Goal: Navigation & Orientation: Find specific page/section

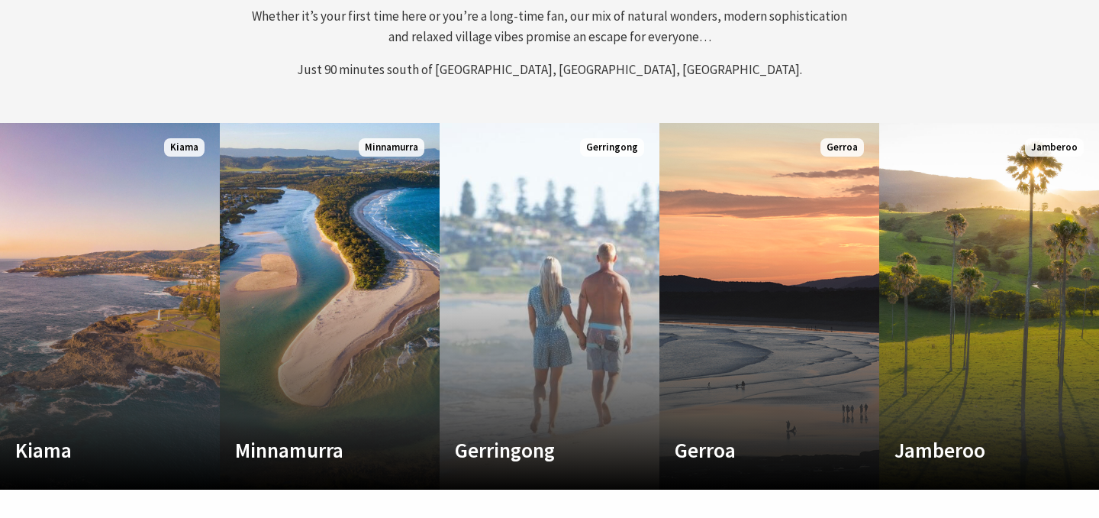
scroll to position [670, 0]
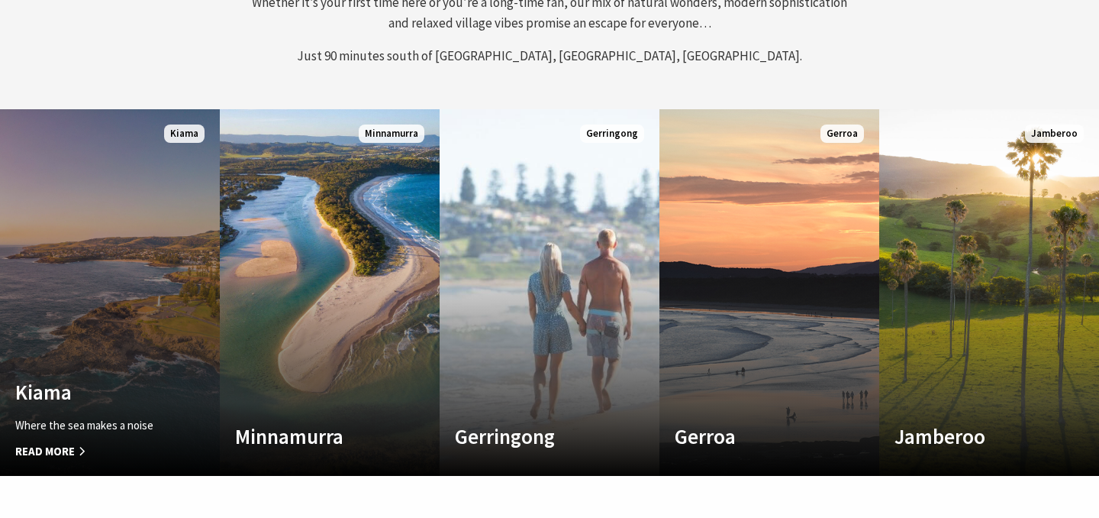
click at [81, 273] on link "Custom Image Used [GEOGRAPHIC_DATA] Where the sea makes a noise Read More [GEOG…" at bounding box center [110, 292] width 220 height 366
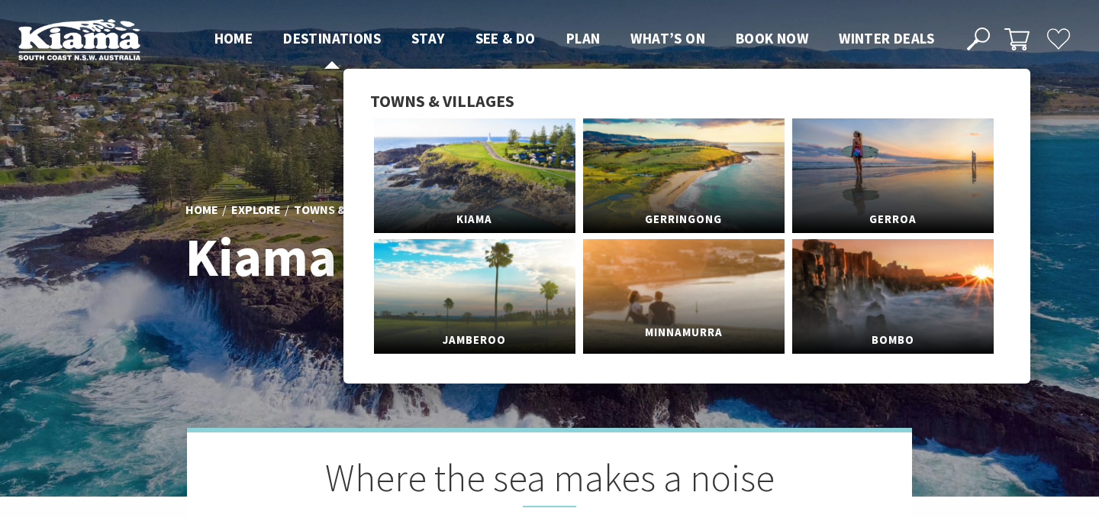
click at [682, 292] on link "Minnamurra" at bounding box center [684, 296] width 202 height 115
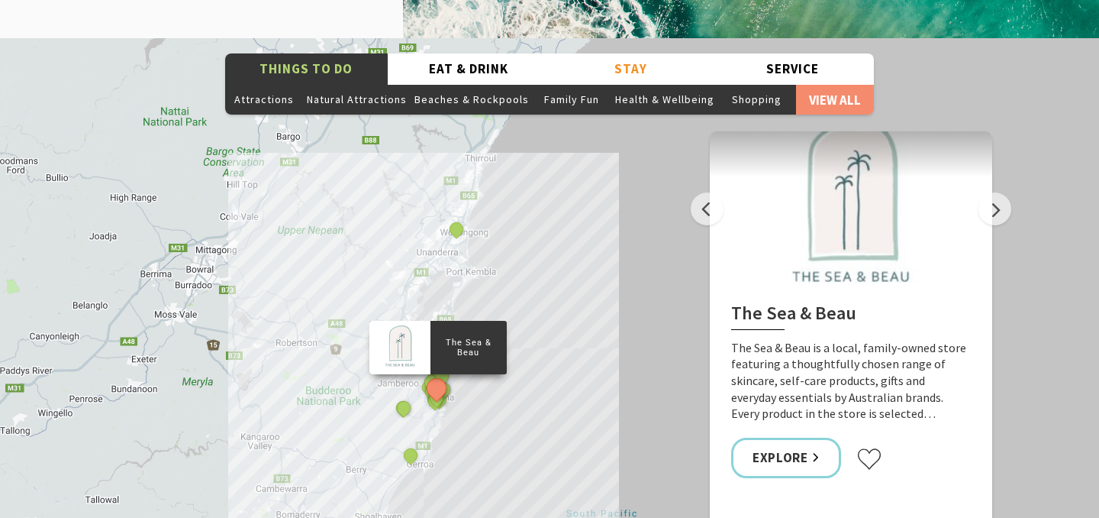
scroll to position [2503, 0]
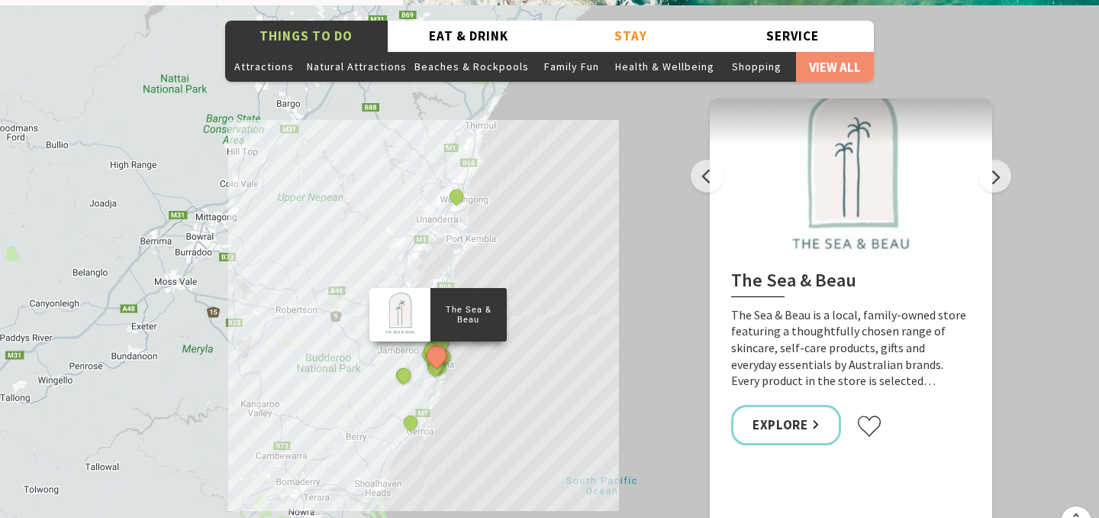
click at [462, 280] on div "The Sea & Beau Hoddles Track, Kiama Kiama Ceramic Art Studio - Teaching and Mak…" at bounding box center [549, 280] width 1099 height 550
click at [988, 160] on button "Next" at bounding box center [995, 176] width 33 height 33
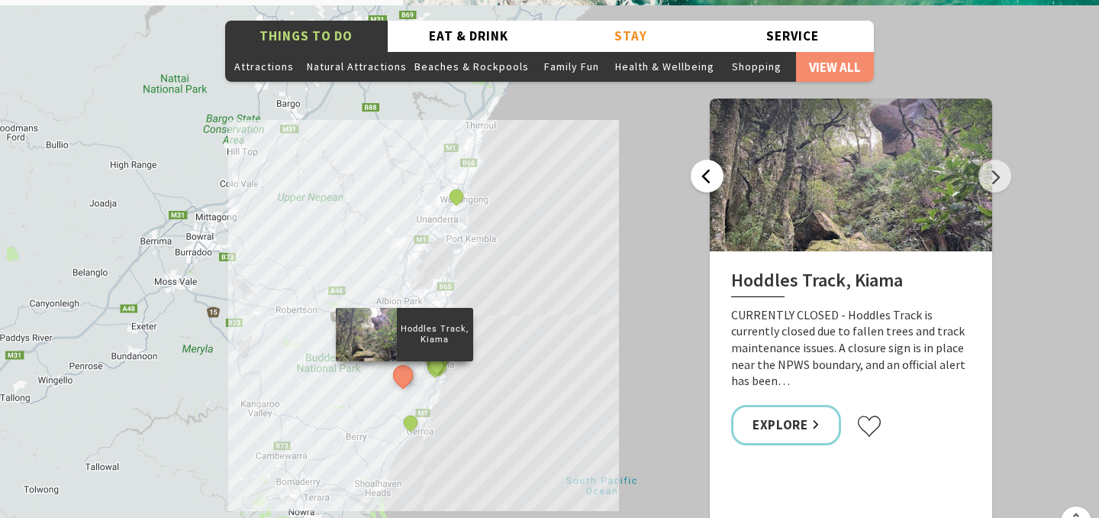
click at [703, 160] on button "Previous" at bounding box center [707, 176] width 33 height 33
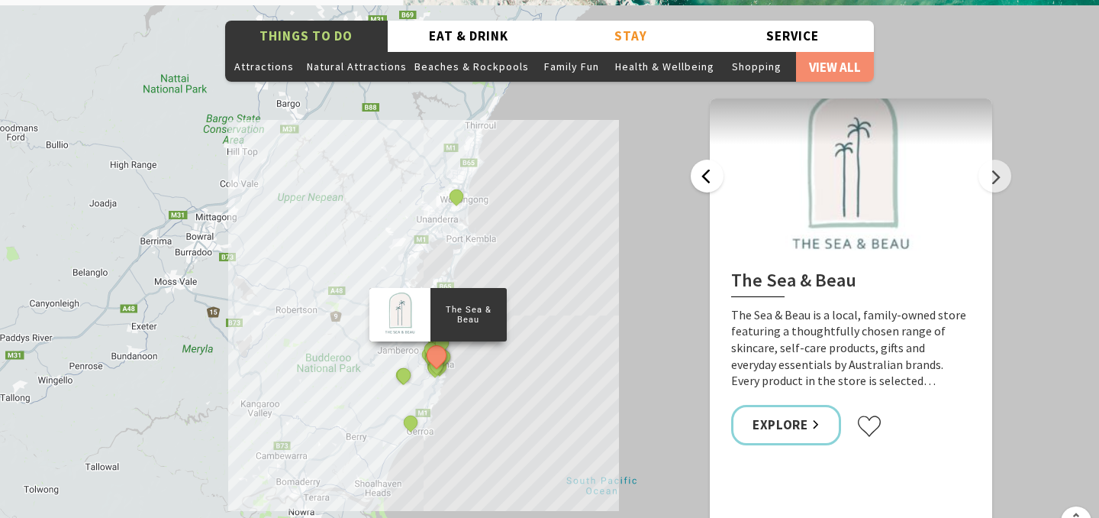
click at [703, 160] on button "Previous" at bounding box center [707, 176] width 33 height 33
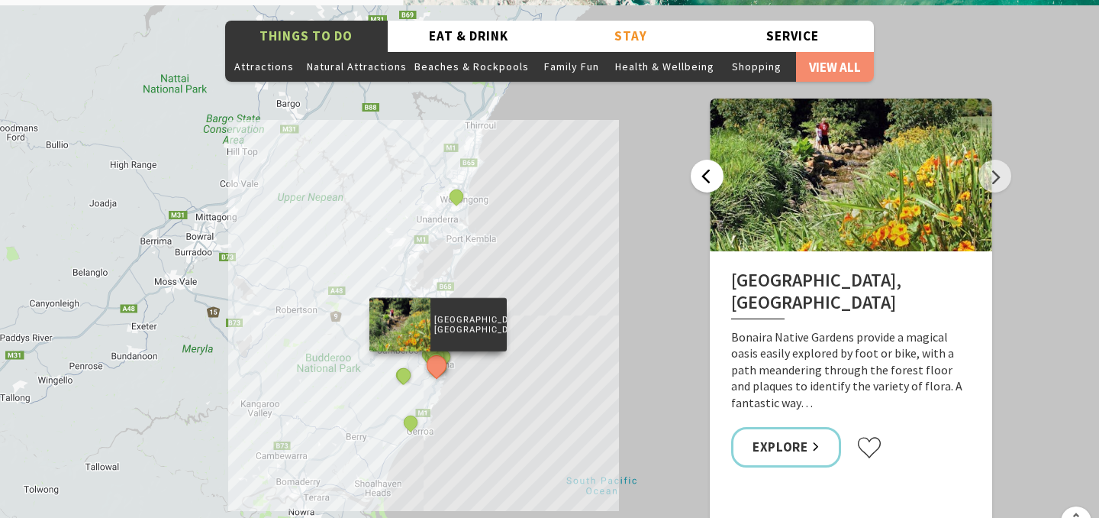
click at [703, 160] on button "Previous" at bounding box center [707, 176] width 33 height 33
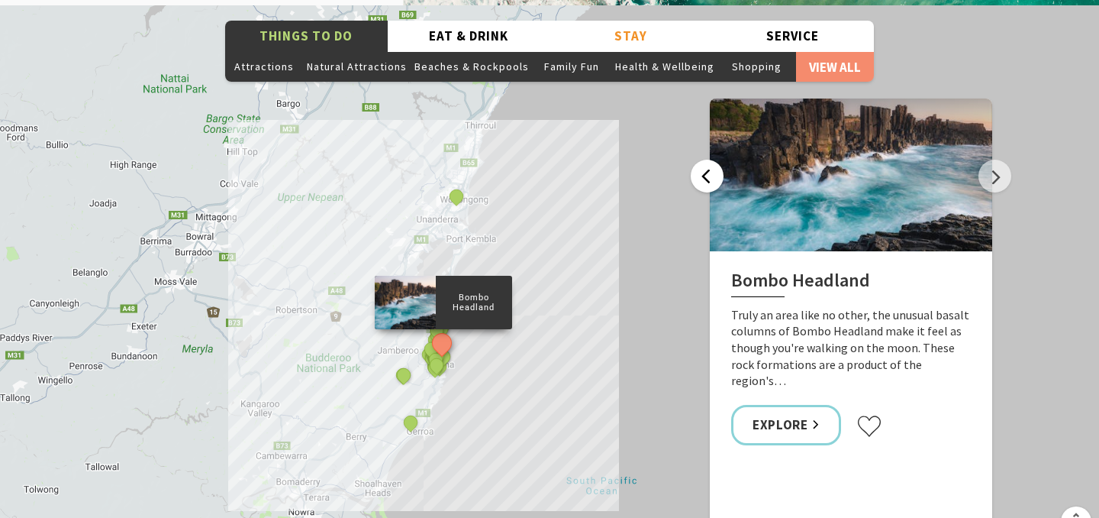
click at [703, 160] on button "Previous" at bounding box center [707, 176] width 33 height 33
click at [812, 405] on link "Explore" at bounding box center [786, 425] width 110 height 40
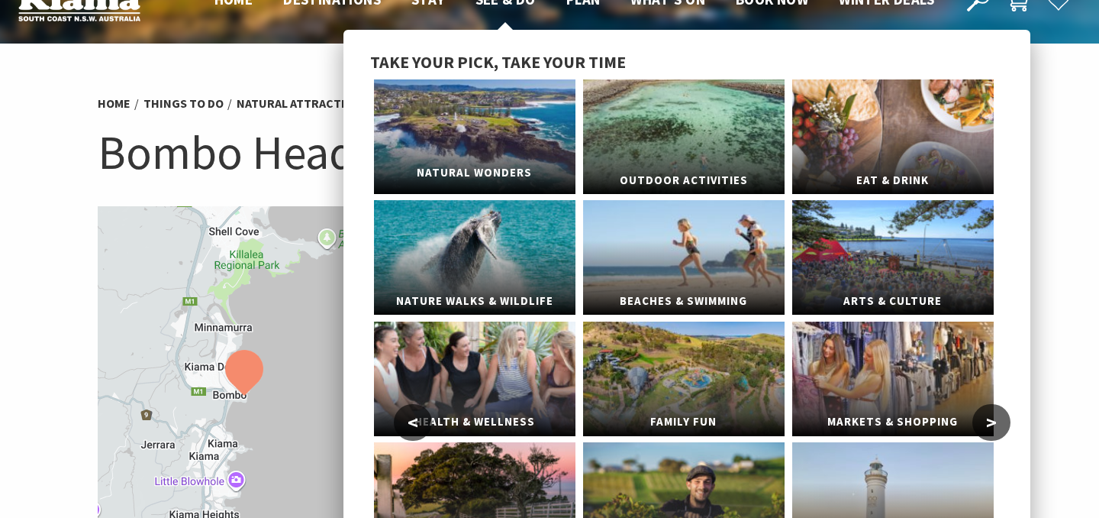
scroll to position [36, 0]
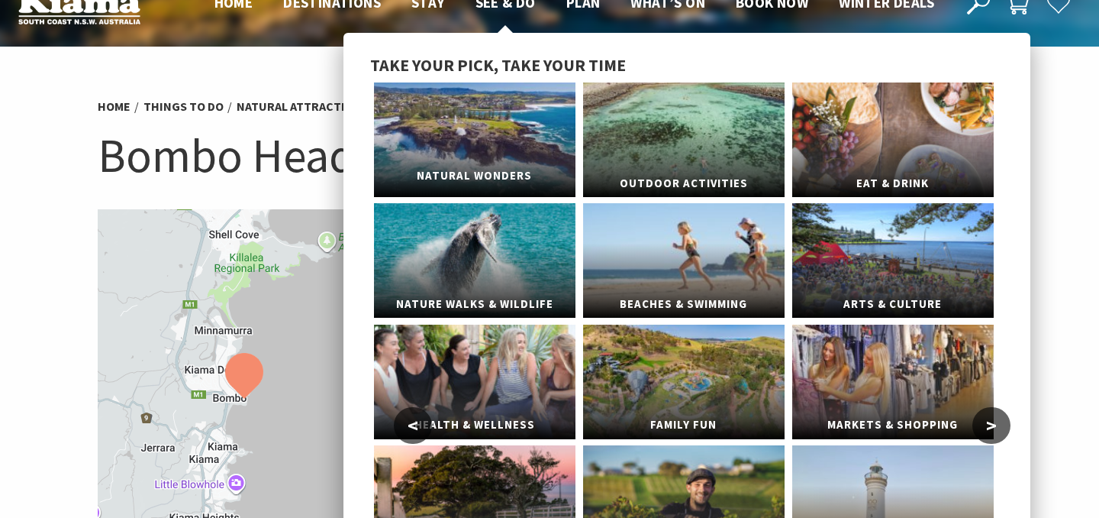
click at [466, 169] on span "Natural Wonders" at bounding box center [475, 176] width 202 height 28
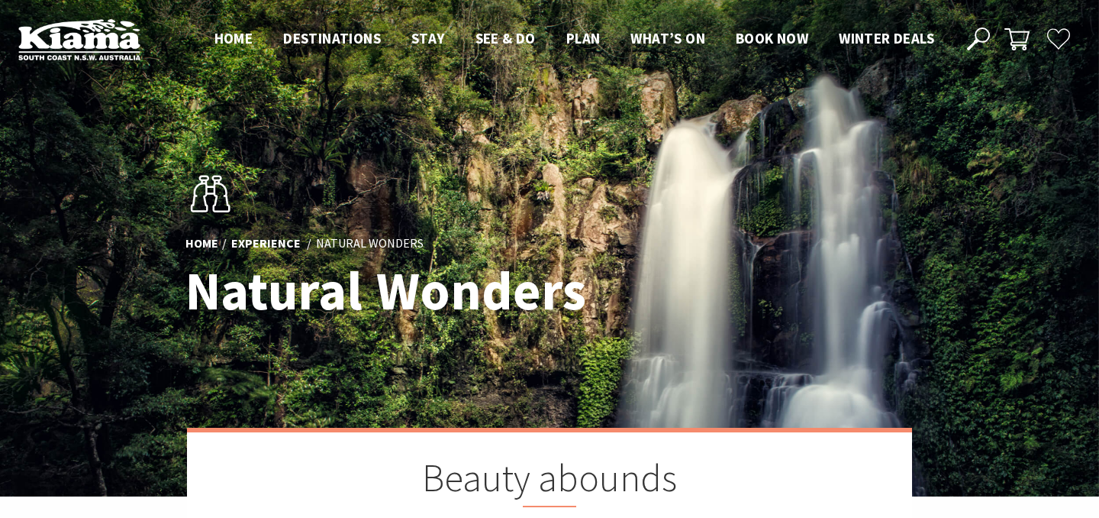
scroll to position [770, 912]
